Goal: Find contact information: Find contact information

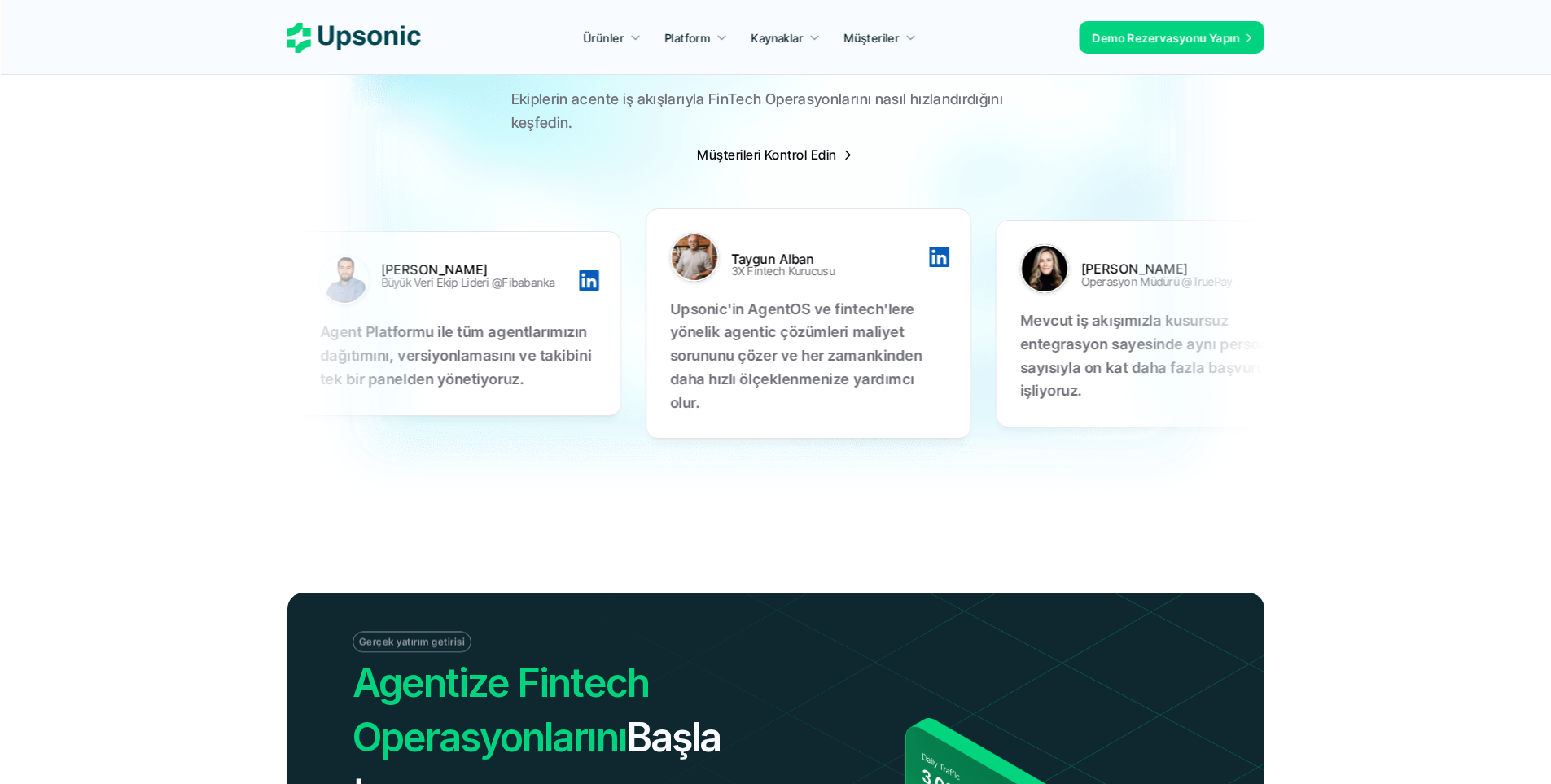
scroll to position [5290, 0]
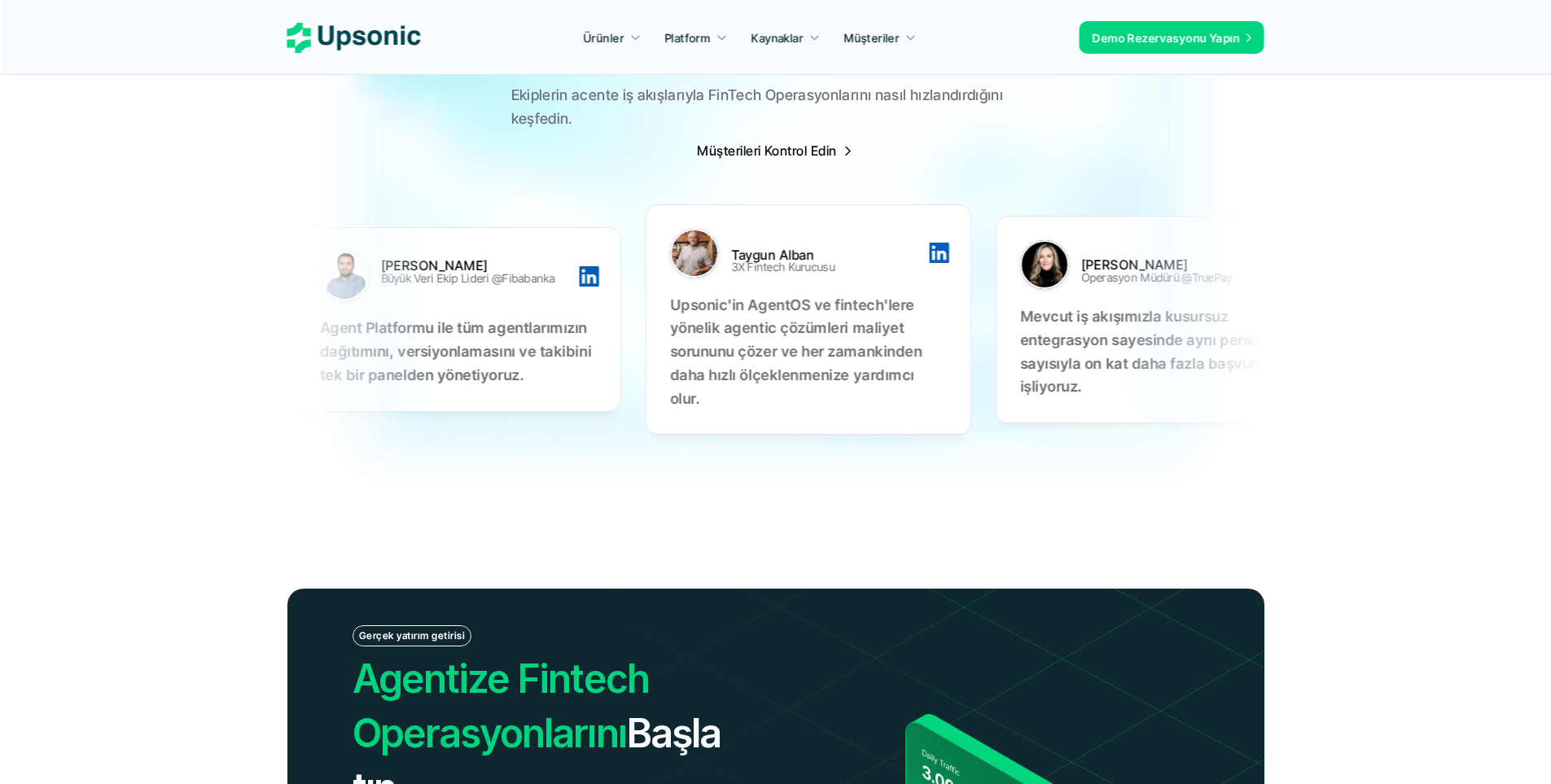
drag, startPoint x: 618, startPoint y: 280, endPoint x: 699, endPoint y: 282, distance: 81.0
drag, startPoint x: 549, startPoint y: 265, endPoint x: 530, endPoint y: 261, distance: 19.4
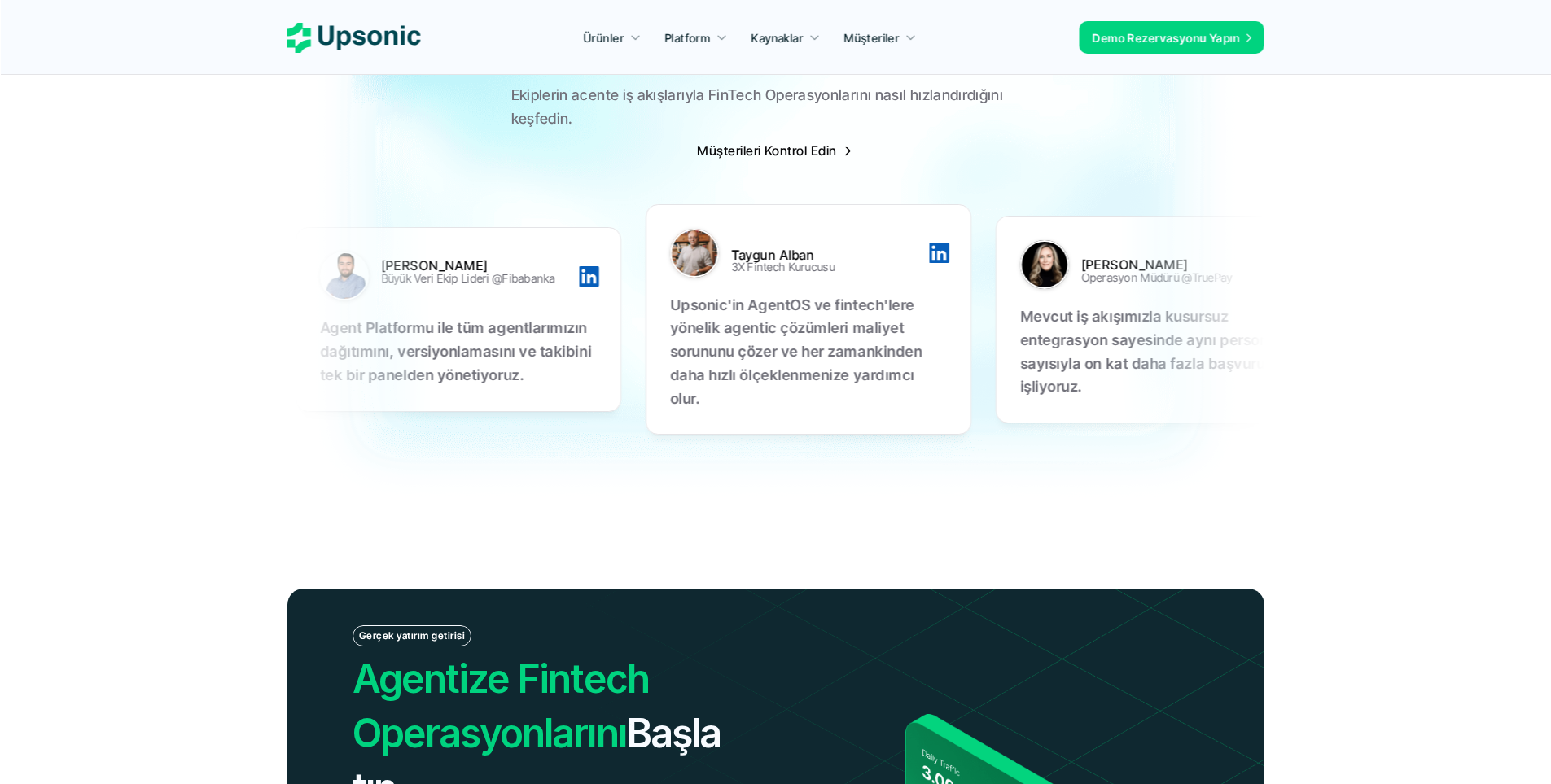
drag, startPoint x: 517, startPoint y: 262, endPoint x: 534, endPoint y: 266, distance: 17.5
drag, startPoint x: 488, startPoint y: 259, endPoint x: 505, endPoint y: 260, distance: 17.0
click at [34, 504] on img at bounding box center [776, 216] width 1551 height 625
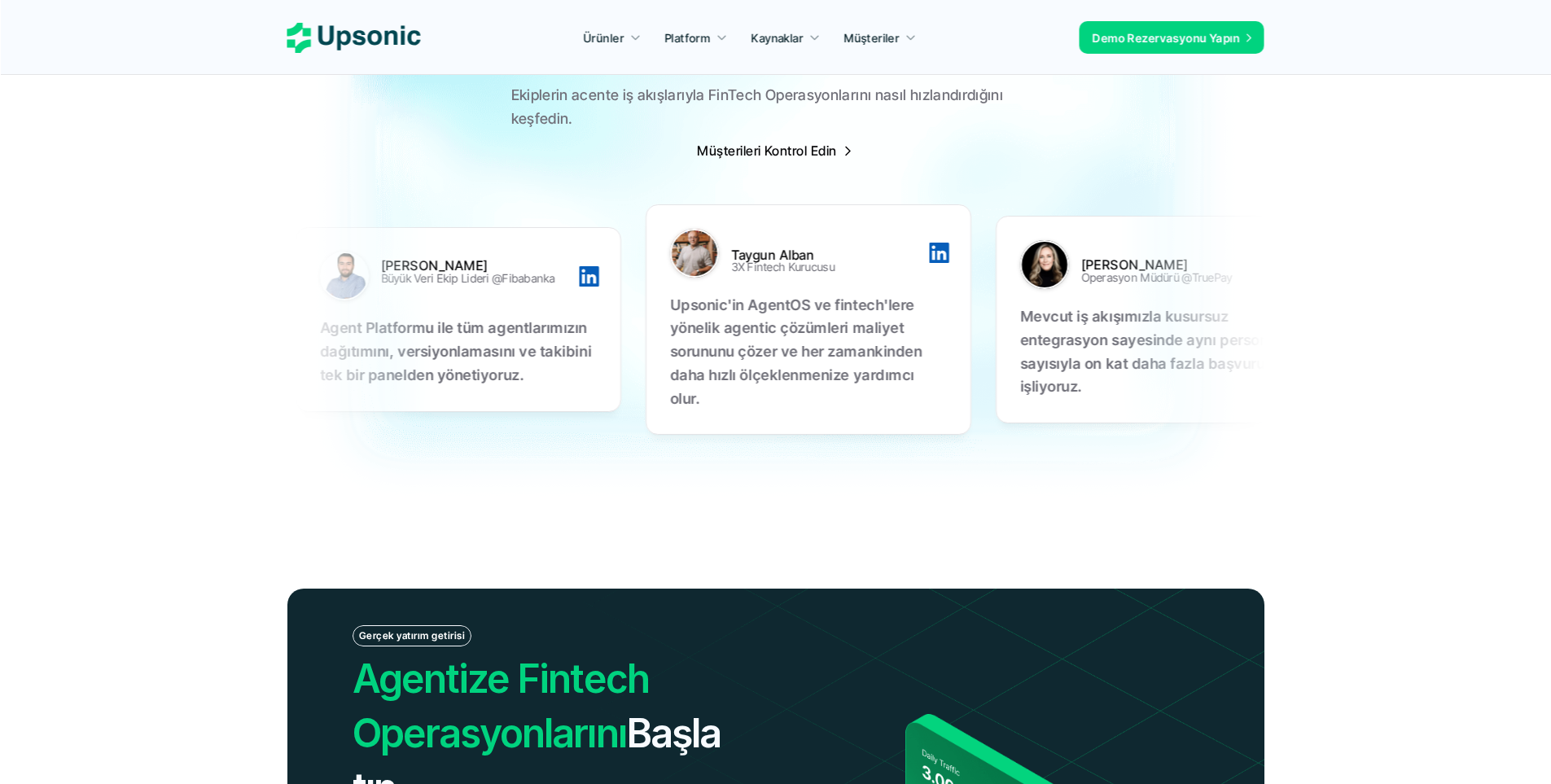
drag, startPoint x: 581, startPoint y: 261, endPoint x: 552, endPoint y: 263, distance: 29.1
drag, startPoint x: 553, startPoint y: 258, endPoint x: 564, endPoint y: 263, distance: 12.1
